Goal: Task Accomplishment & Management: Use online tool/utility

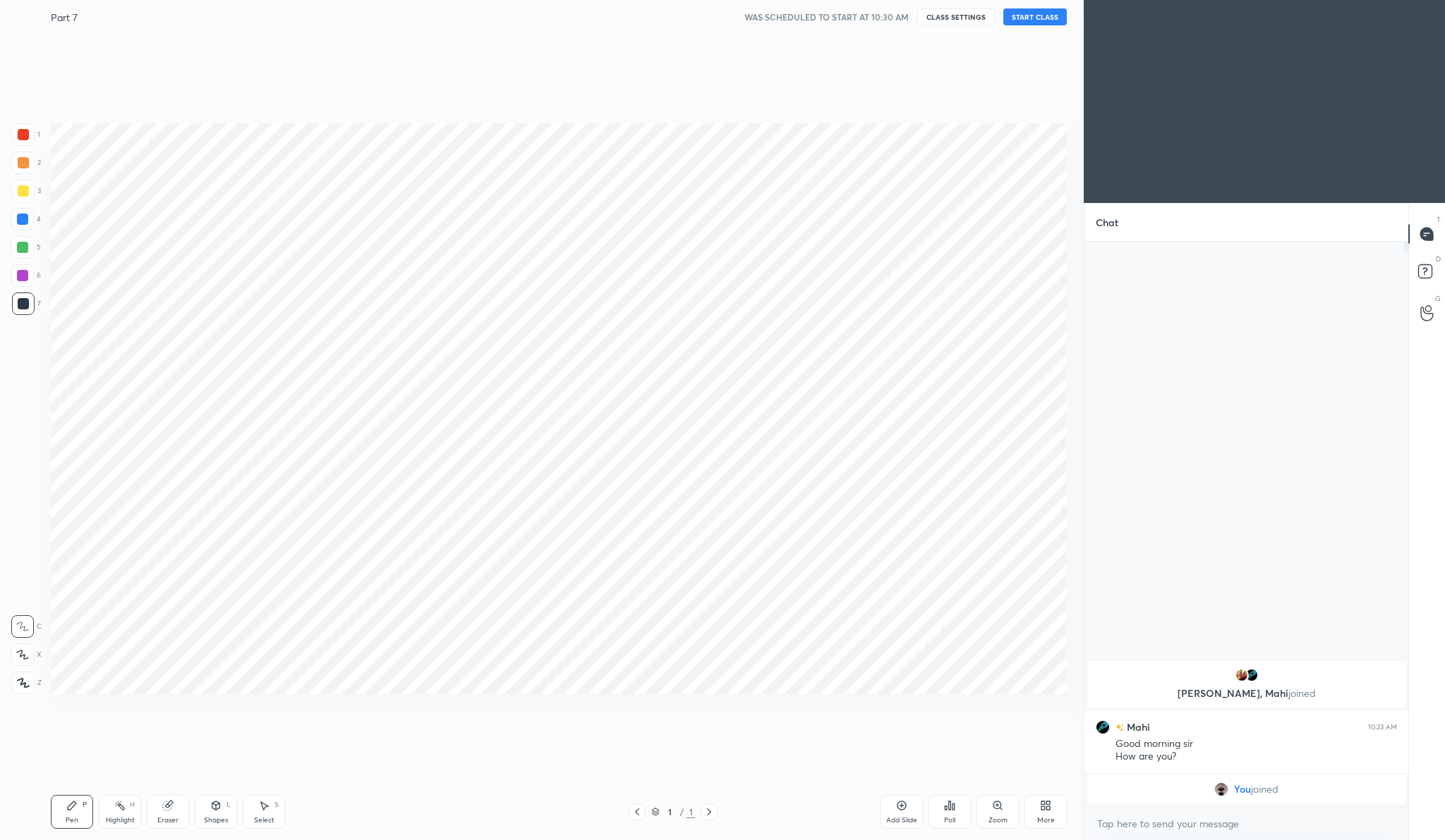
scroll to position [69756, 69520]
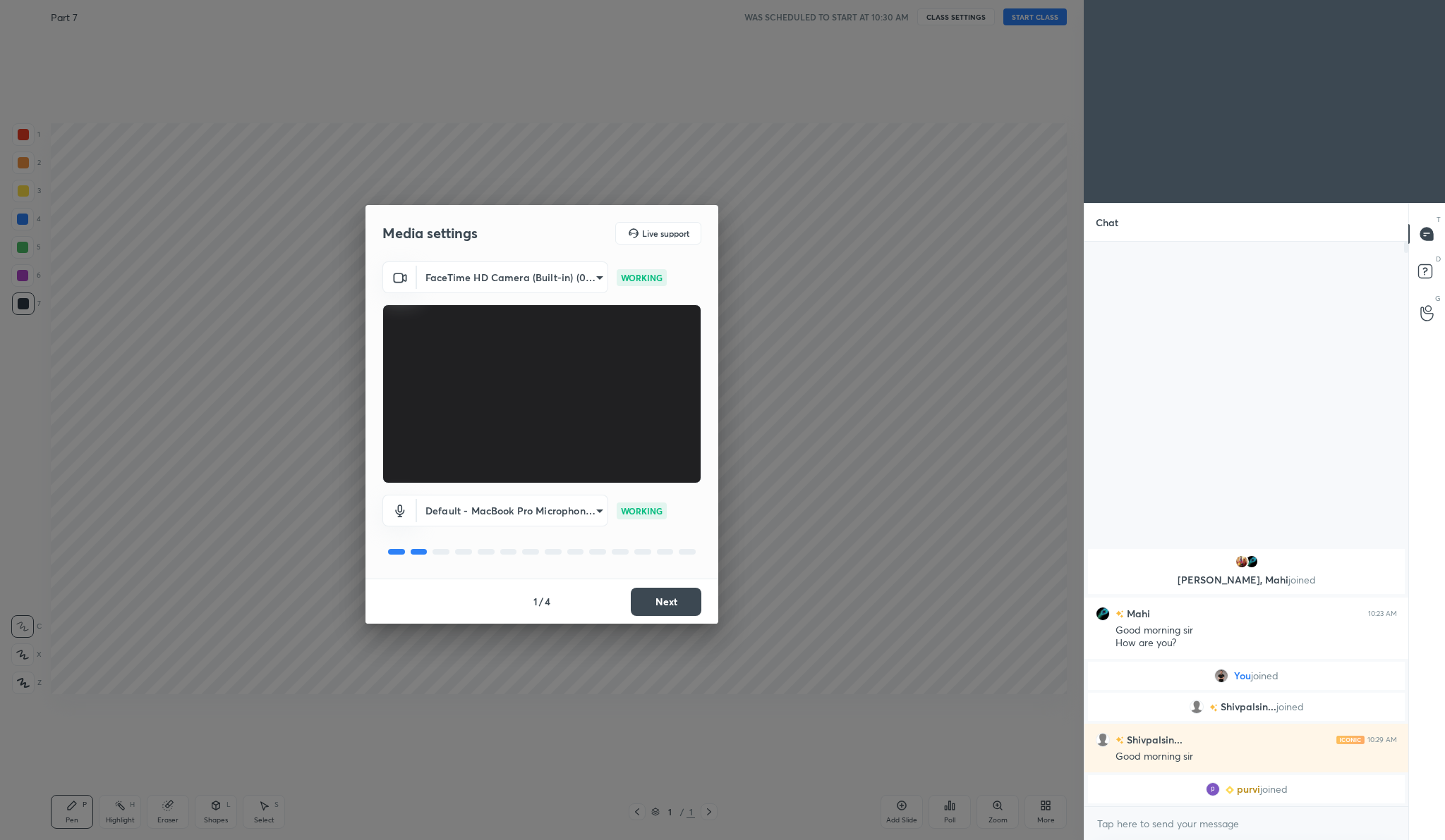
click at [657, 613] on button "Next" at bounding box center [666, 602] width 71 height 28
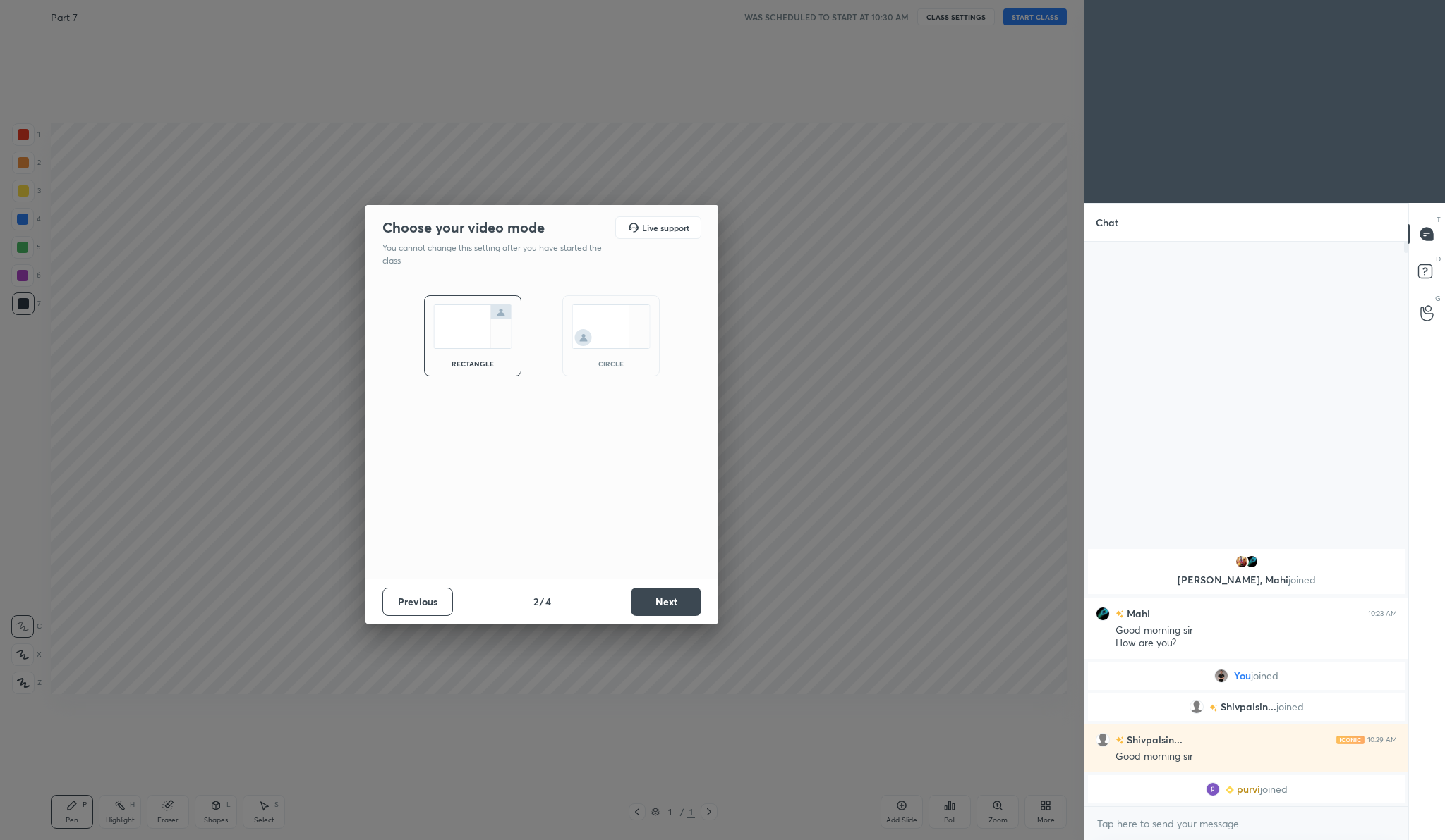
click at [684, 592] on button "Next" at bounding box center [666, 602] width 71 height 28
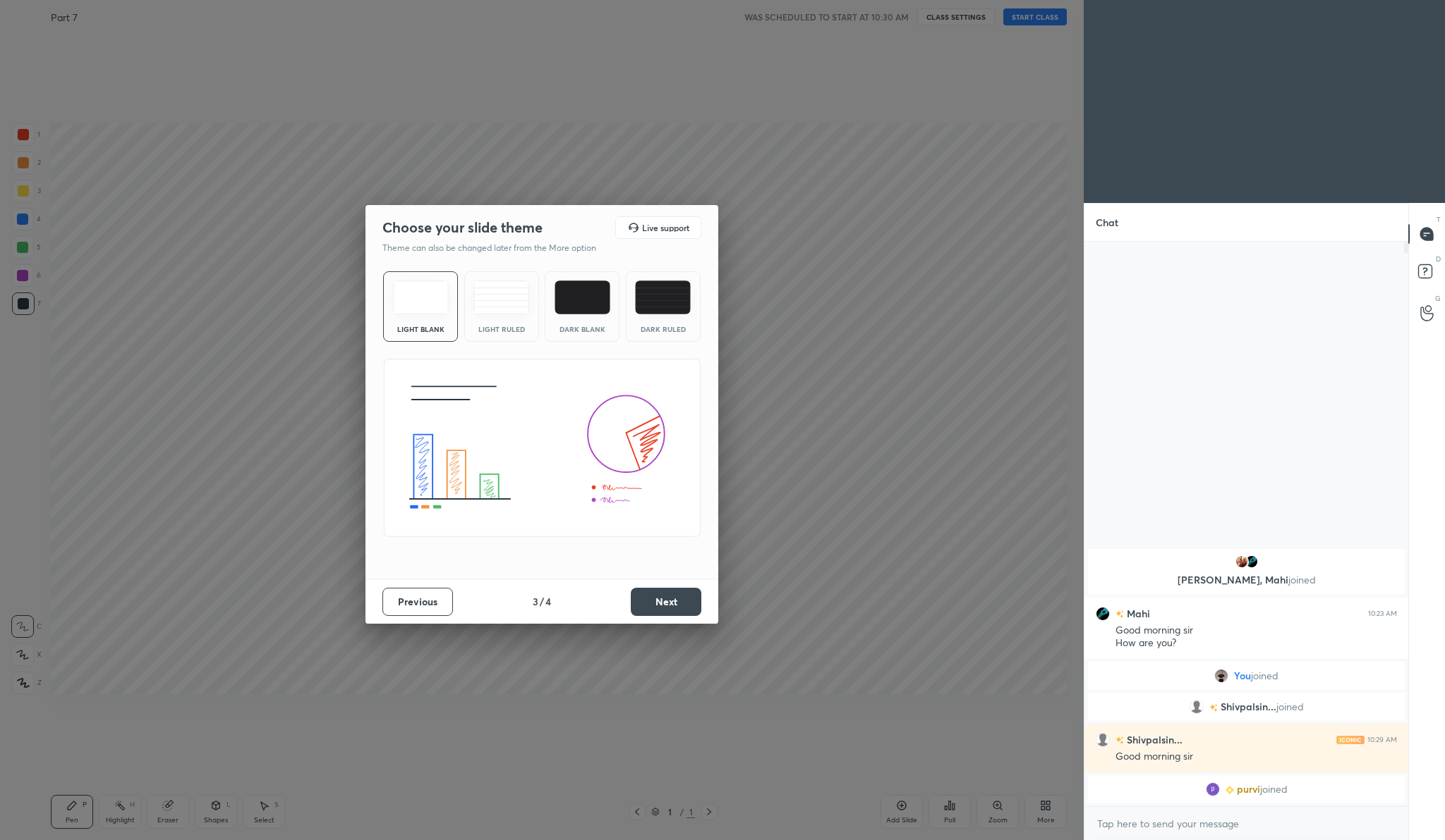
click at [684, 594] on button "Next" at bounding box center [666, 602] width 71 height 28
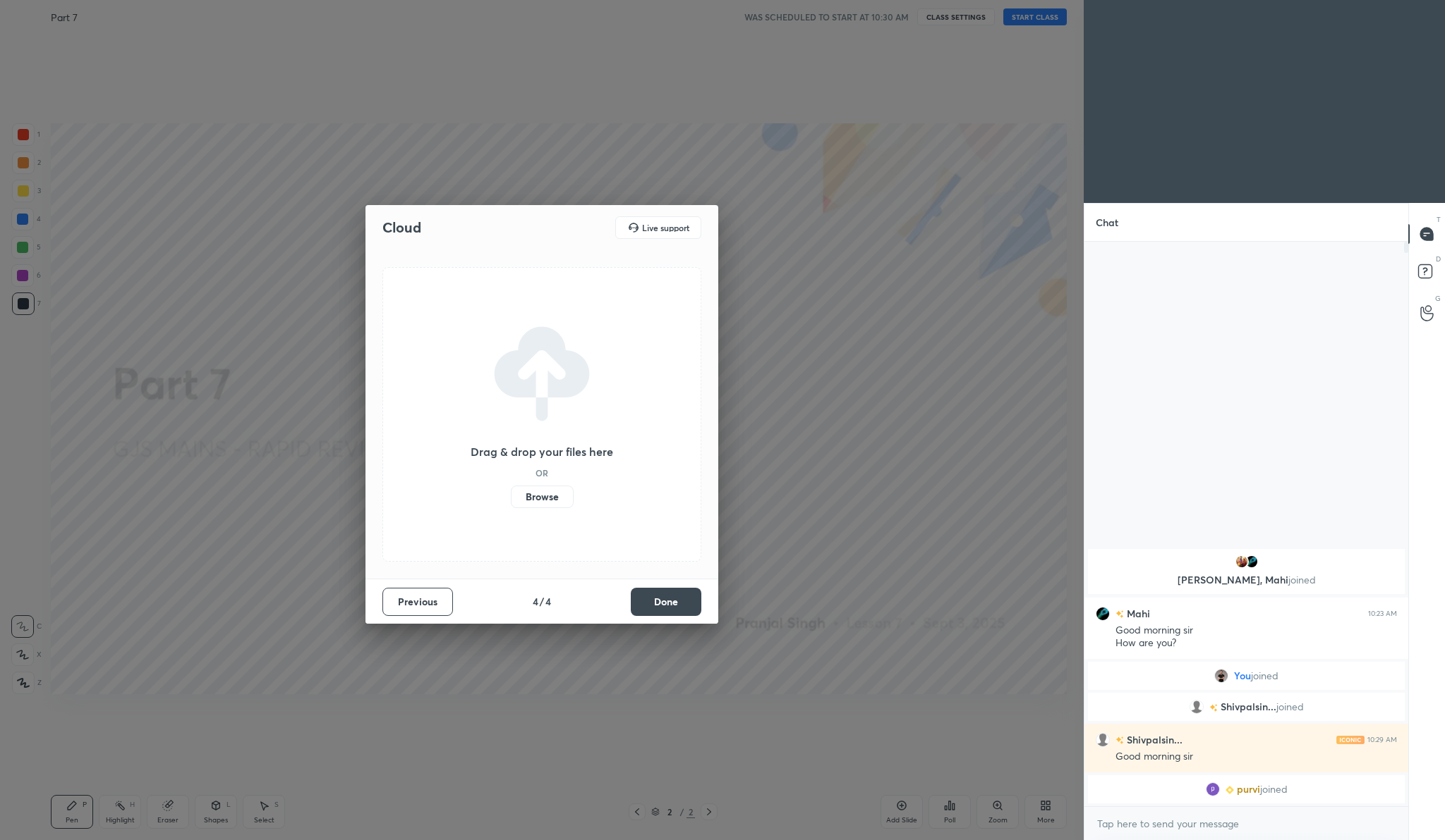
click at [673, 601] on button "Done" at bounding box center [666, 602] width 71 height 28
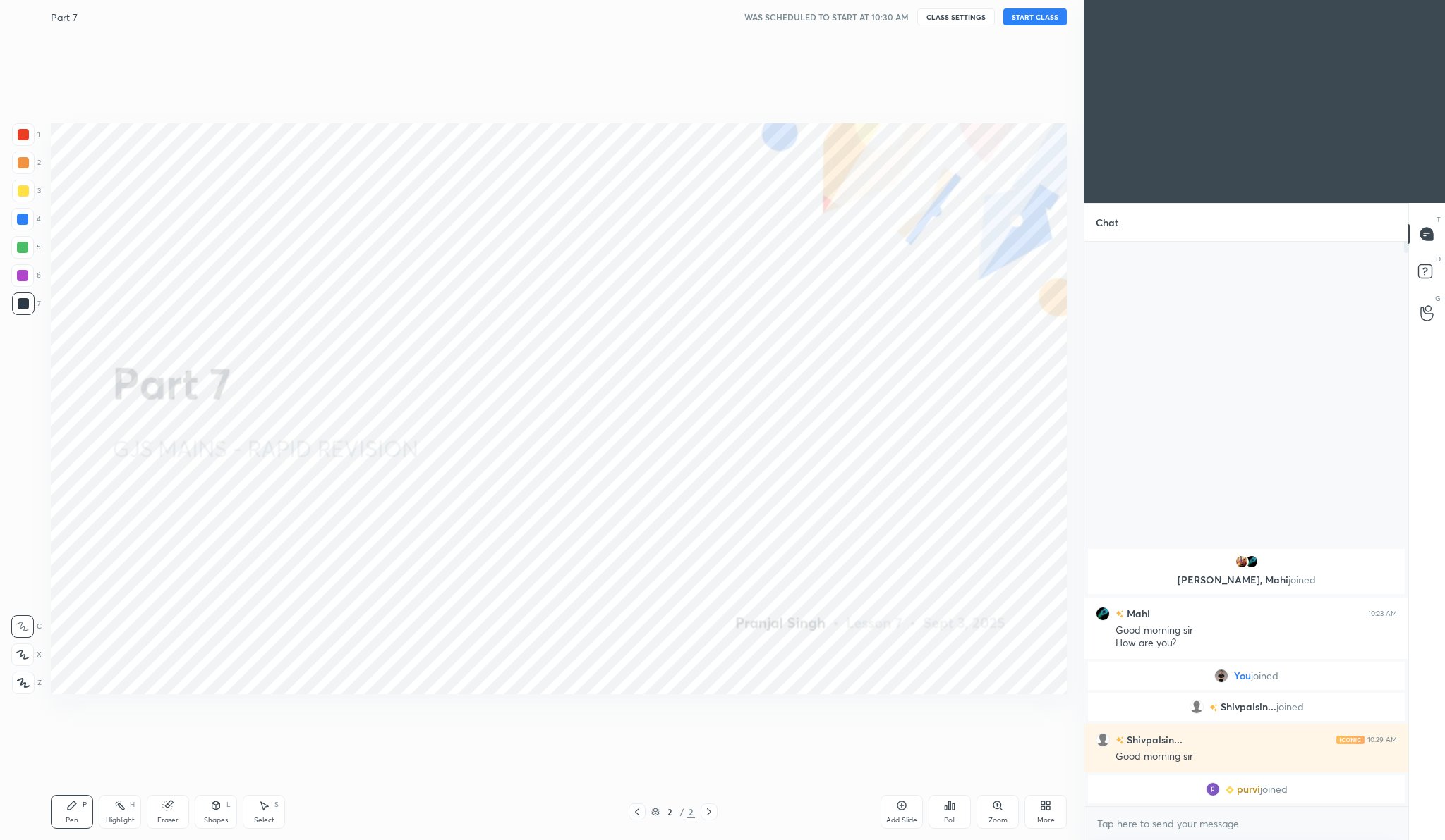
click at [1045, 17] on button "START CLASS" at bounding box center [1035, 17] width 64 height 17
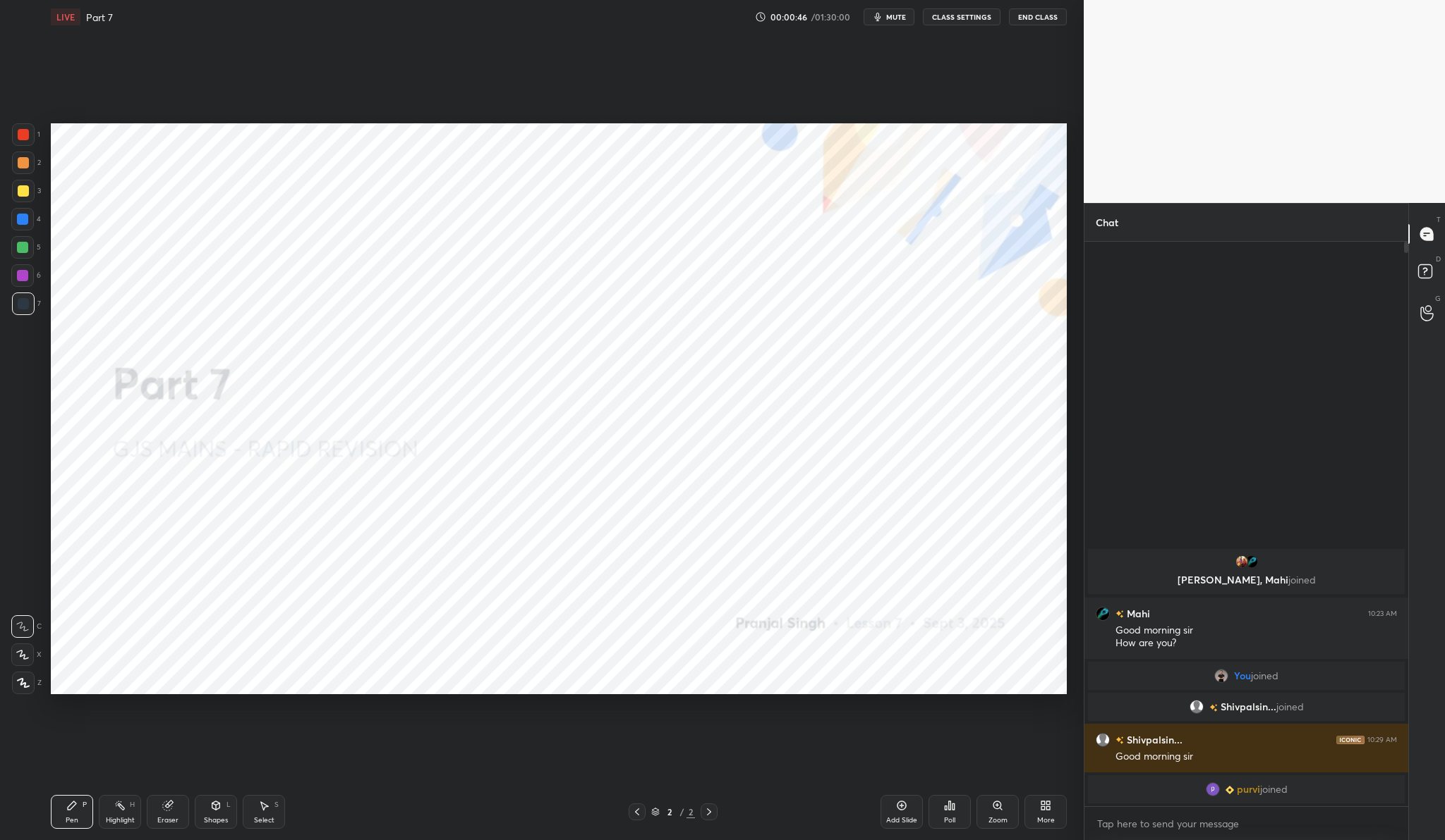
click at [24, 134] on div at bounding box center [23, 134] width 11 height 11
click at [24, 688] on div at bounding box center [24, 684] width 23 height 23
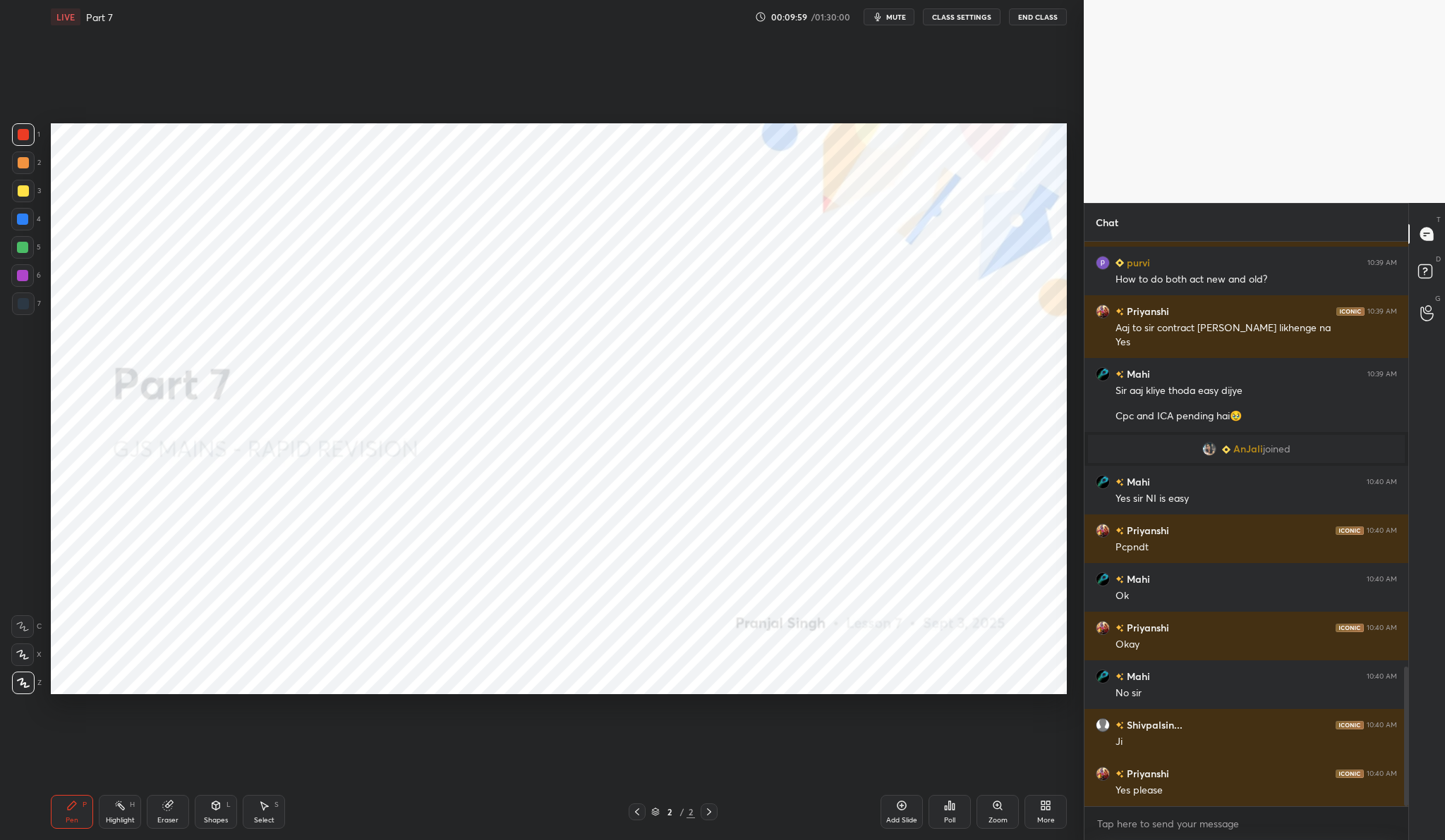
scroll to position [1770, 0]
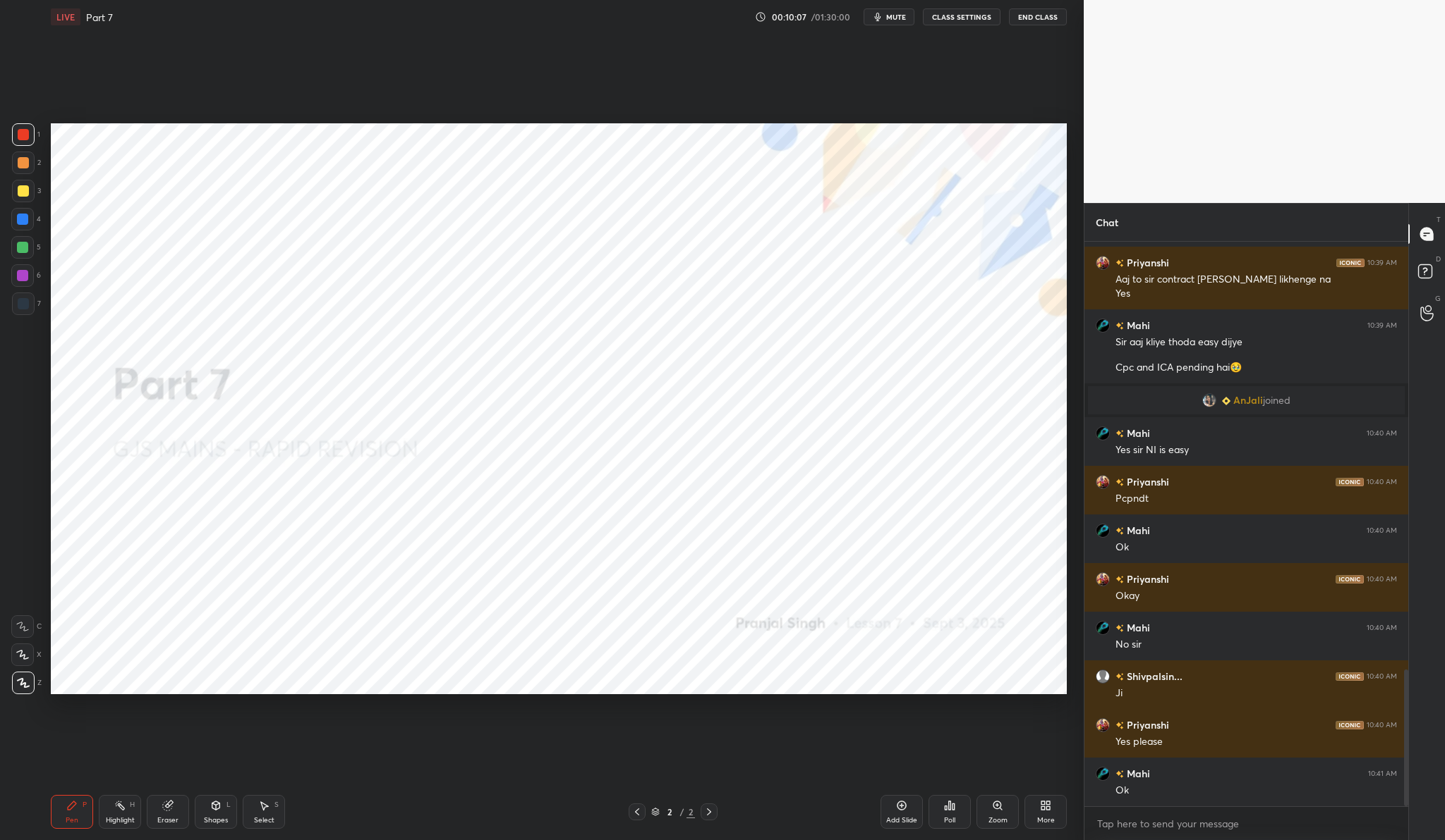
click at [1044, 12] on button "End Class" at bounding box center [1037, 17] width 57 height 17
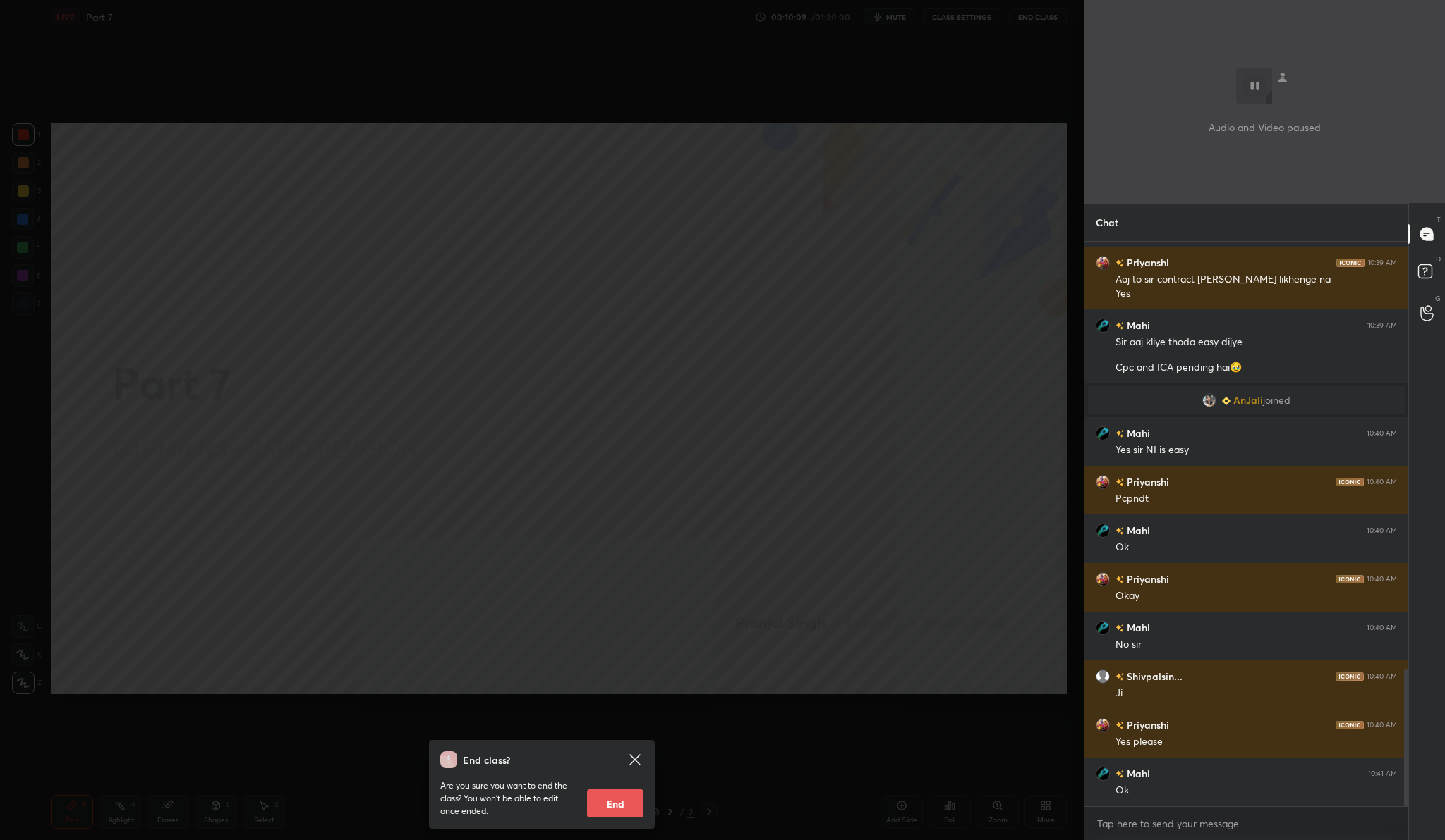
click at [625, 794] on button "End" at bounding box center [615, 804] width 57 height 28
type textarea "x"
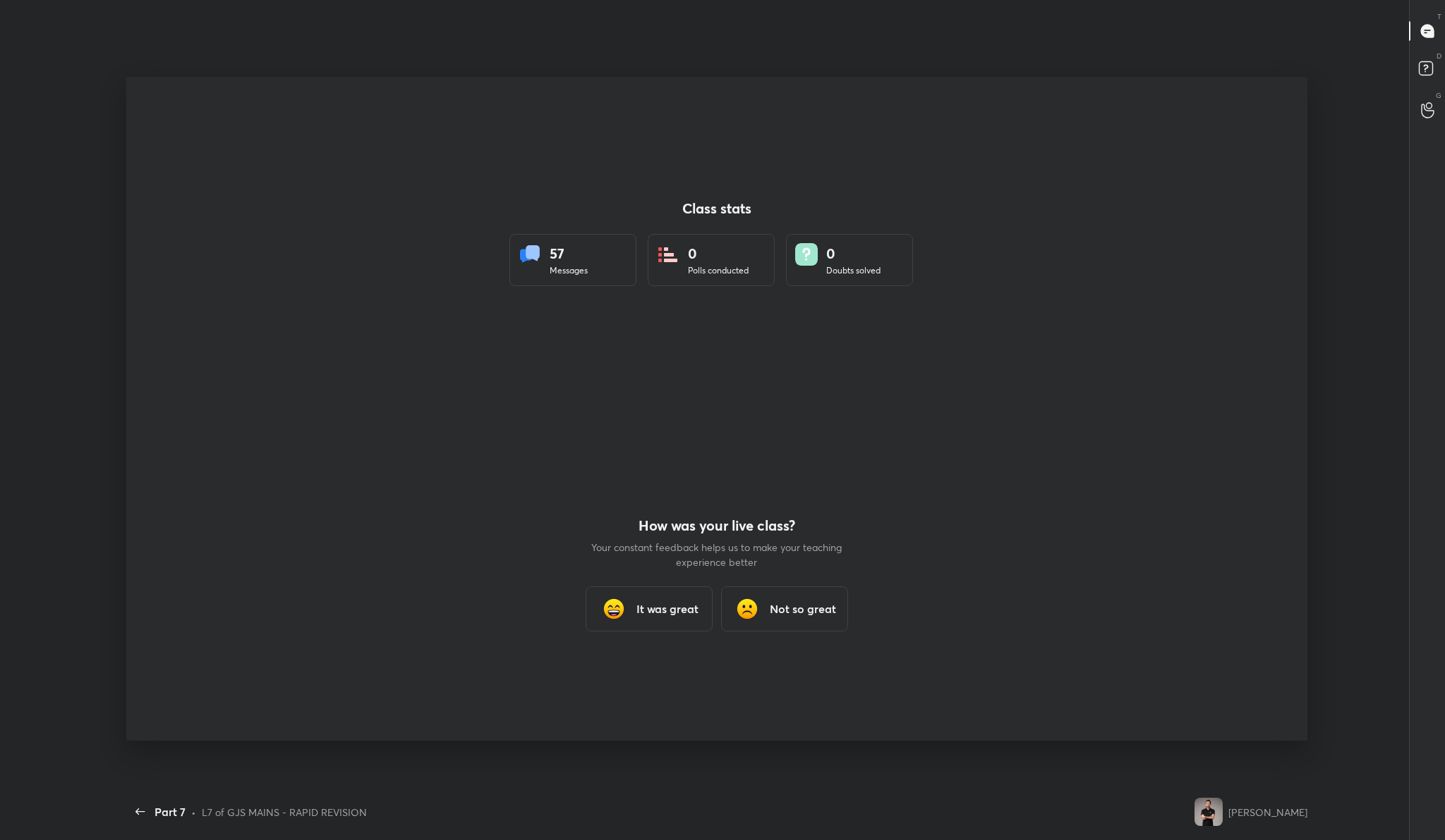
scroll to position [0, 0]
